Goal: Task Accomplishment & Management: Manage account settings

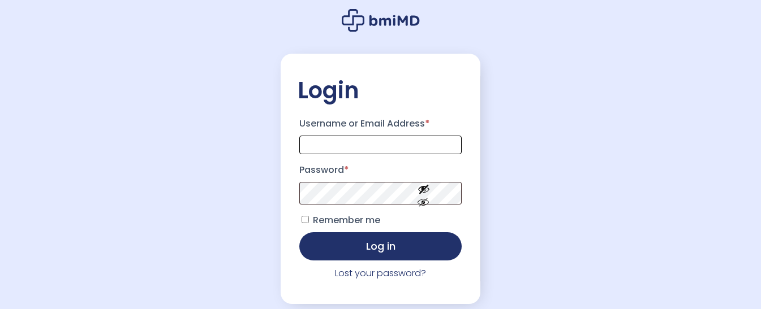
click at [358, 150] on input "Username or Email Address *" at bounding box center [380, 145] width 163 height 19
type input "**********"
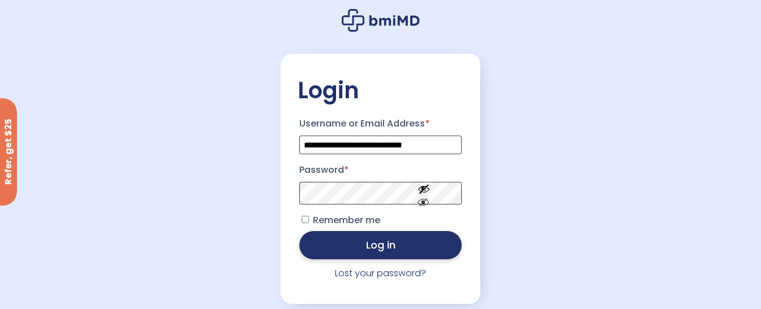
click at [393, 256] on button "Log in" at bounding box center [380, 245] width 163 height 28
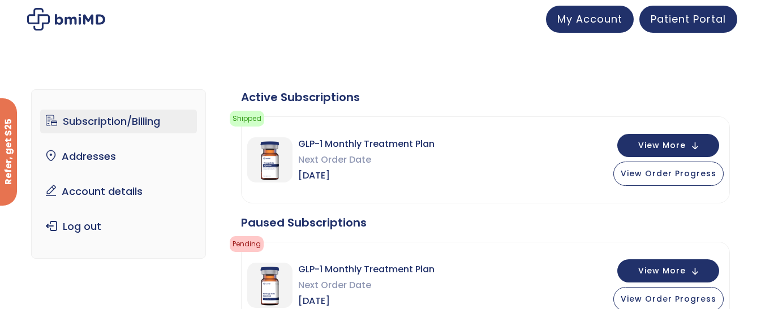
click at [97, 120] on link "Subscription/Billing" at bounding box center [118, 122] width 157 height 24
